Goal: Find specific fact: Find specific page/section

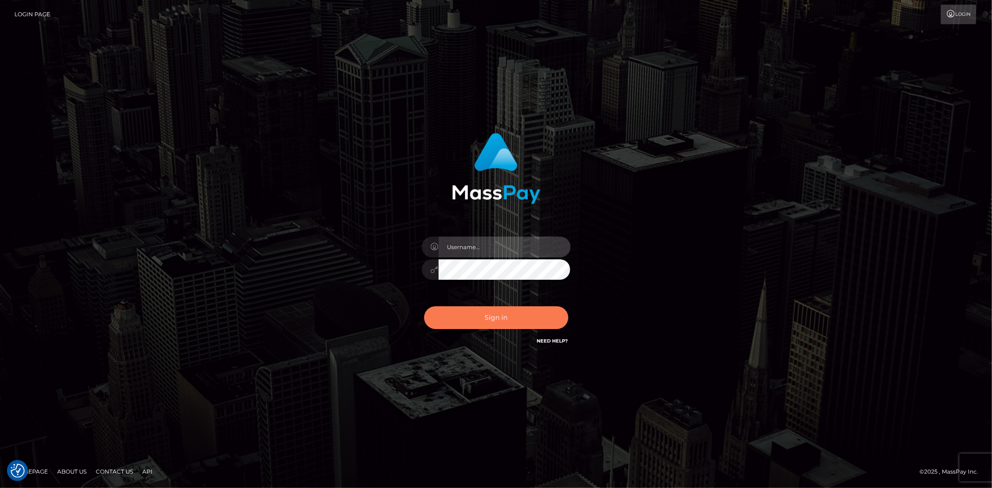
type input "alexstef"
click at [480, 315] on button "Sign in" at bounding box center [496, 317] width 144 height 23
type input "alexstef"
click at [491, 318] on button "Sign in" at bounding box center [496, 317] width 144 height 23
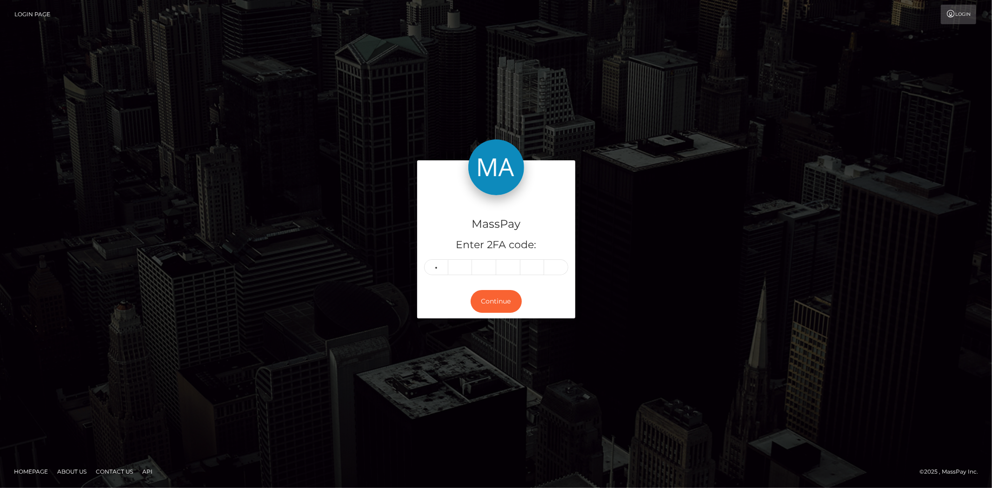
type input "6"
type input "7"
type input "4"
type input "6"
type input "1"
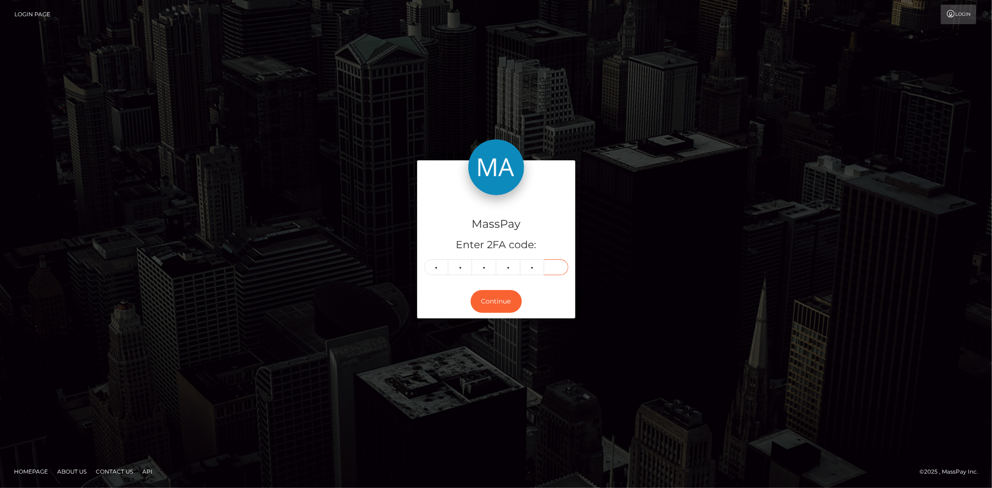
type input "9"
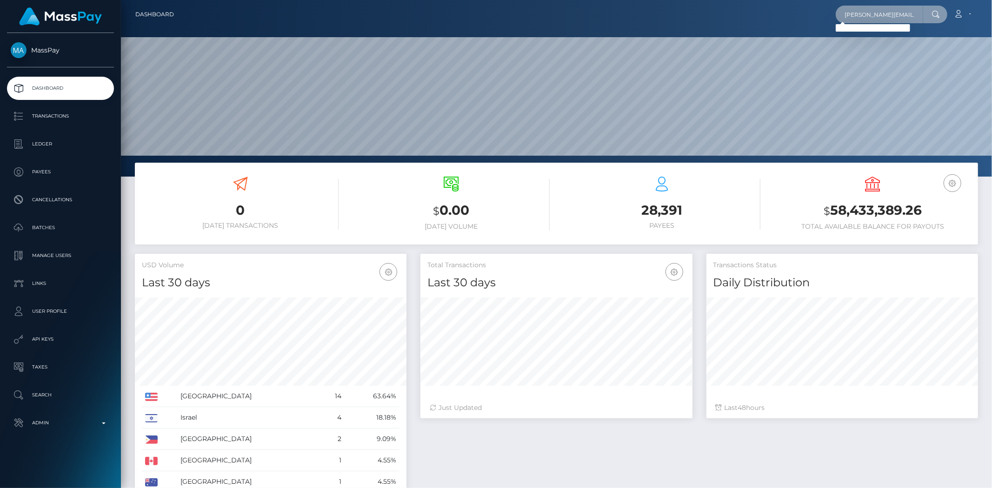
click at [844, 15] on input "martina.lopez.verdecia@gmail.com" at bounding box center [879, 15] width 87 height 18
paste input "greekgirl6@web.de"
type input "greekgirl6@web.de"
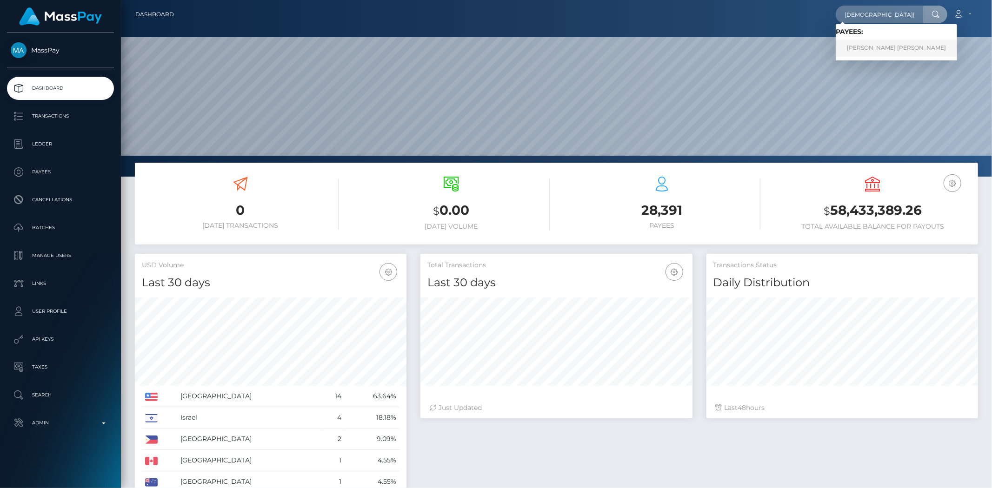
click at [882, 40] on link "Martina Raphaela Lopez Verdecia" at bounding box center [896, 48] width 121 height 17
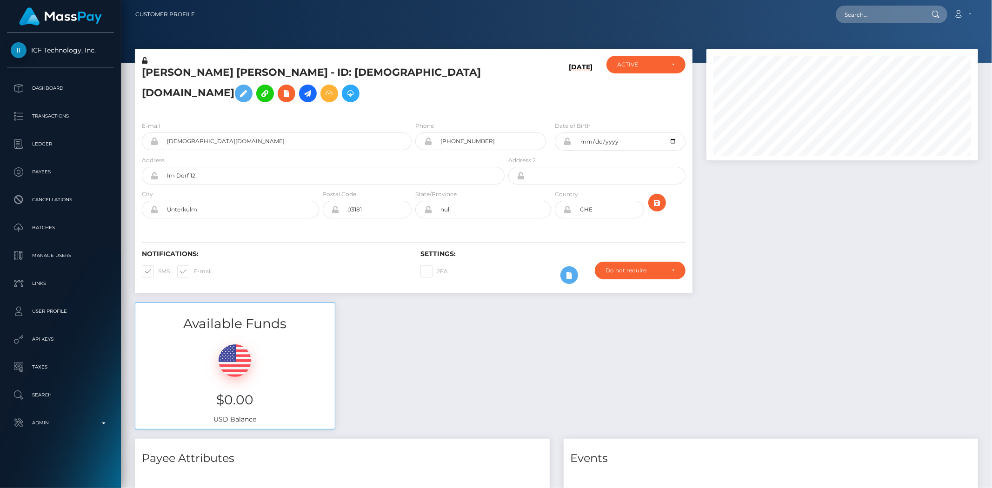
click at [983, 345] on div "Customer Profile Loading... Loading..." at bounding box center [556, 244] width 871 height 488
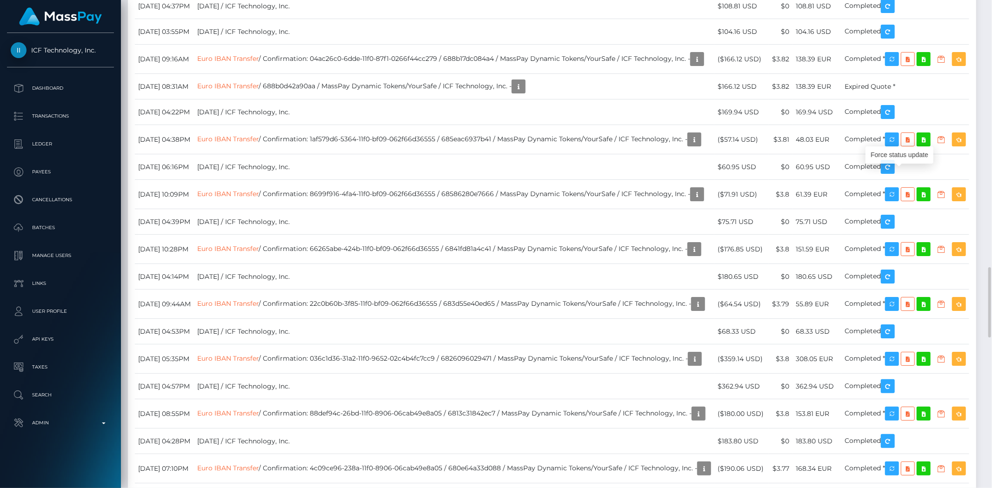
scroll to position [112, 272]
drag, startPoint x: 909, startPoint y: 177, endPoint x: 549, endPoint y: 0, distance: 400.9
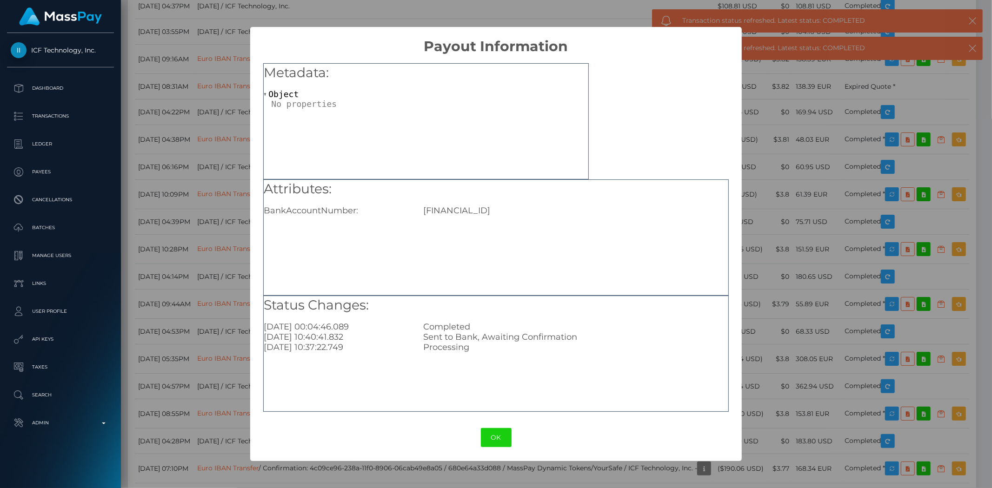
click at [486, 214] on div "[FINANCIAL_ID]" at bounding box center [575, 211] width 319 height 10
click at [485, 214] on div "[FINANCIAL_ID]" at bounding box center [575, 211] width 319 height 10
copy div "[FINANCIAL_ID]"
click at [501, 443] on button "OK" at bounding box center [496, 437] width 31 height 19
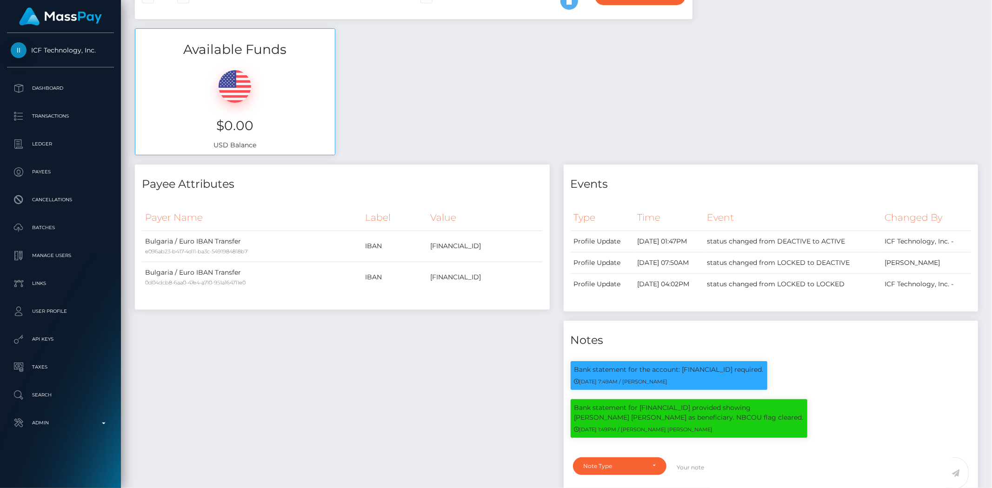
scroll to position [0, 0]
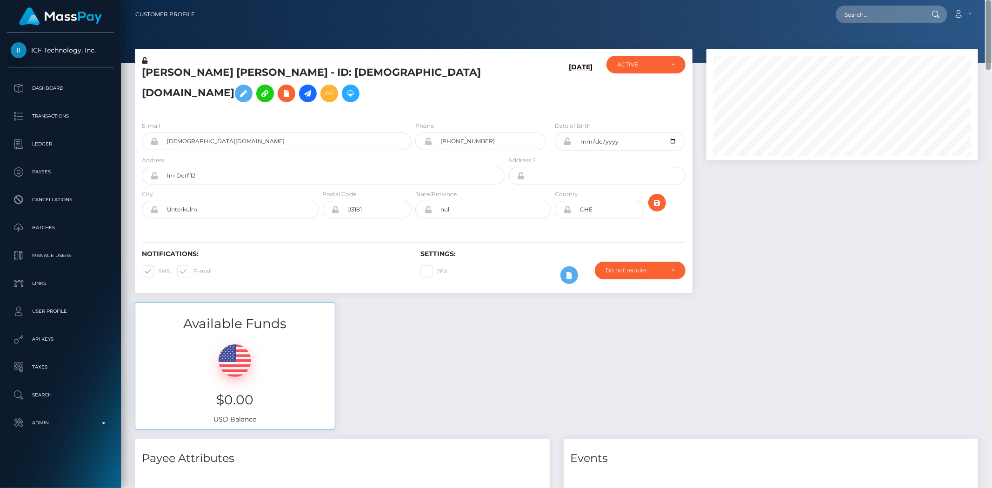
drag, startPoint x: 989, startPoint y: 327, endPoint x: 983, endPoint y: 16, distance: 311.1
click at [991, 16] on div "Customer Profile Loading... Loading..." at bounding box center [556, 244] width 871 height 488
